Goal: Task Accomplishment & Management: Use online tool/utility

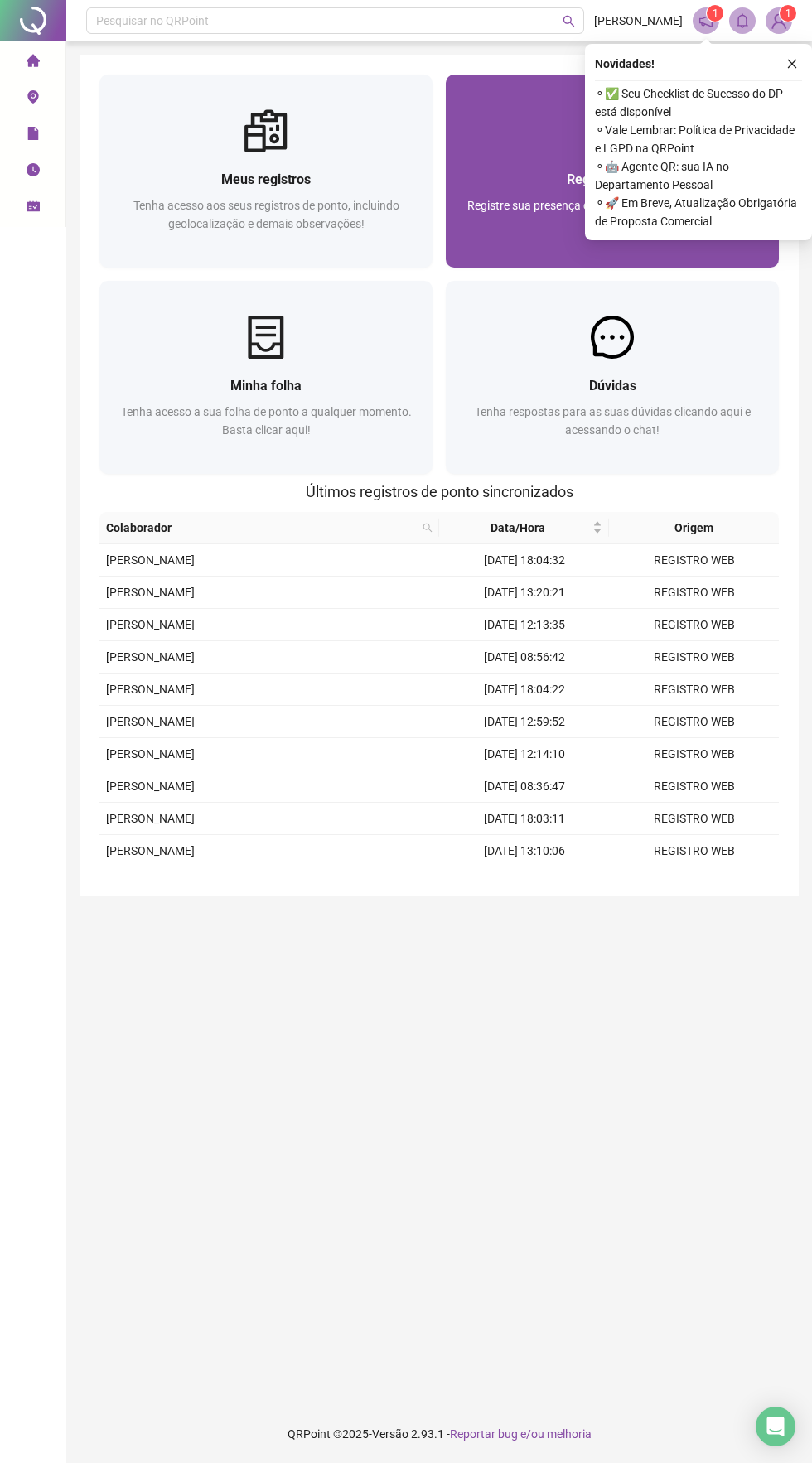
click at [465, 137] on div at bounding box center [612, 131] width 333 height 43
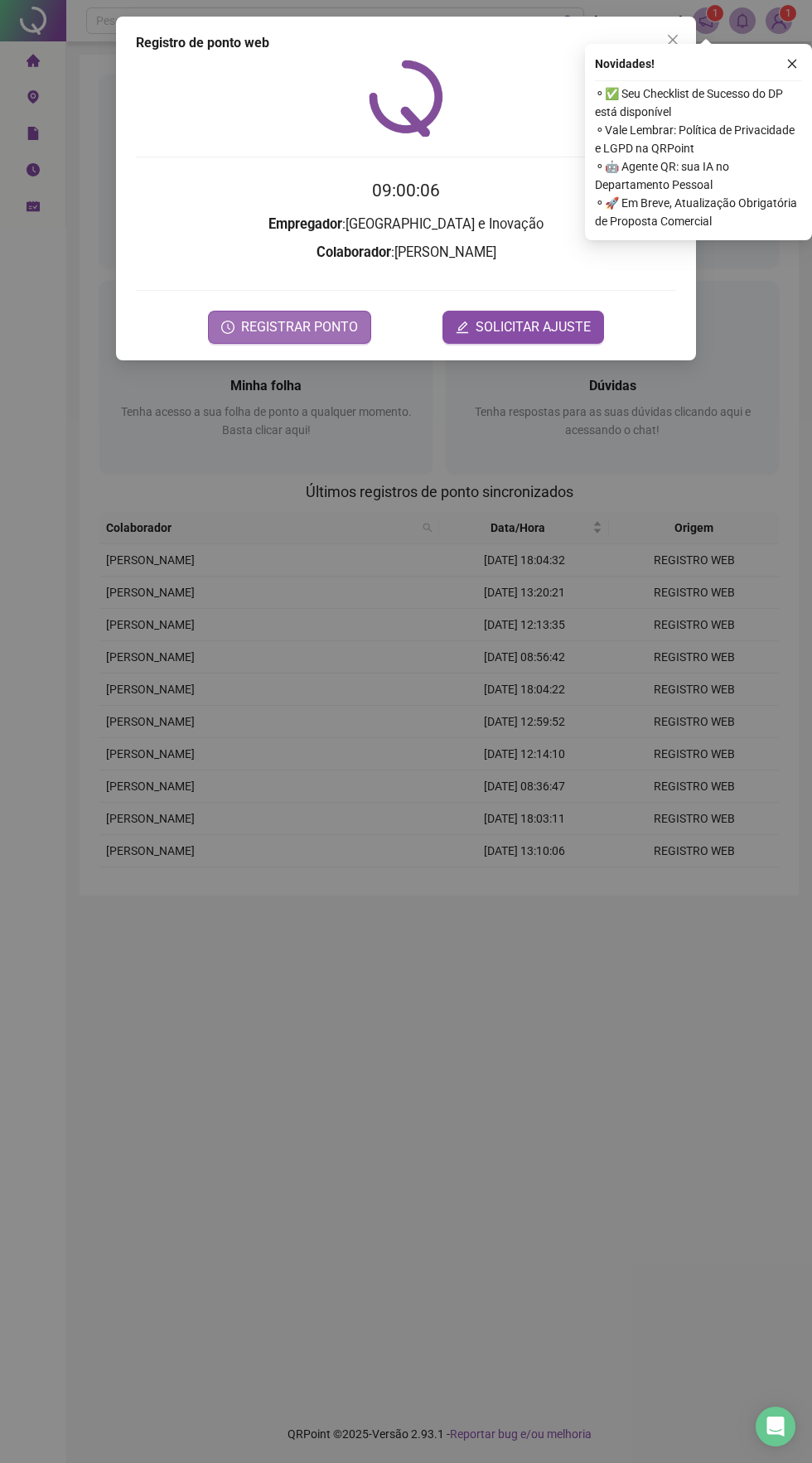
click at [314, 326] on span "REGISTRAR PONTO" at bounding box center [299, 327] width 116 height 20
